Goal: Check status: Check status

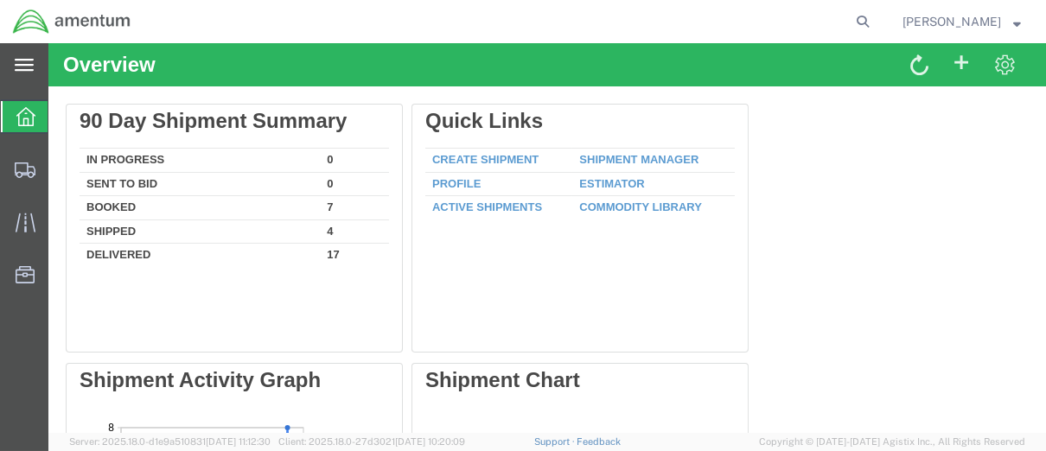
click at [30, 59] on icon at bounding box center [24, 65] width 19 height 12
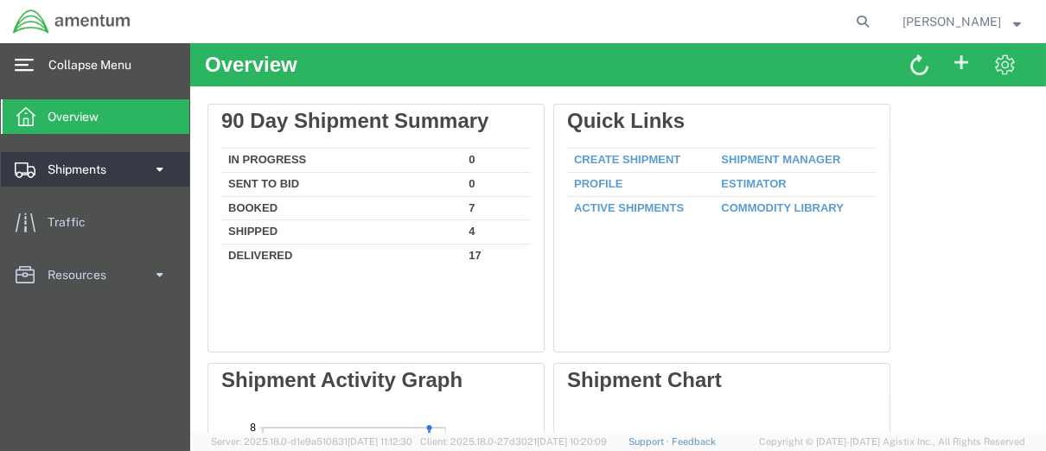
click at [100, 177] on span "Shipments" at bounding box center [83, 169] width 71 height 35
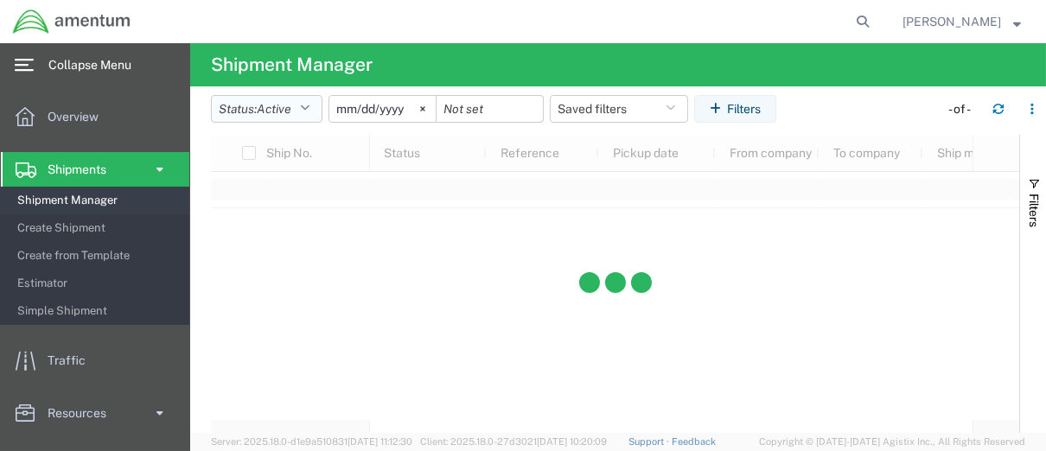
click at [303, 112] on button "Status: Active" at bounding box center [267, 109] width 112 height 28
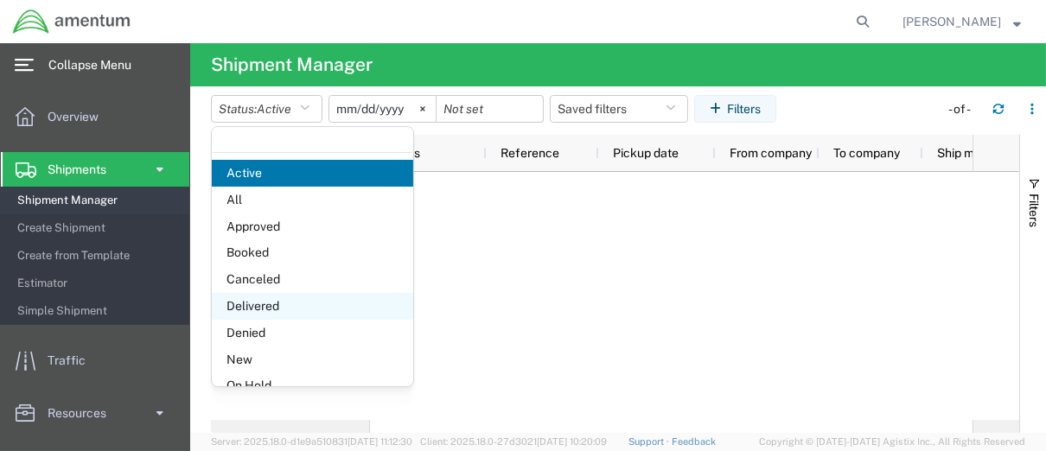
click at [266, 304] on span "Delivered" at bounding box center [312, 306] width 201 height 27
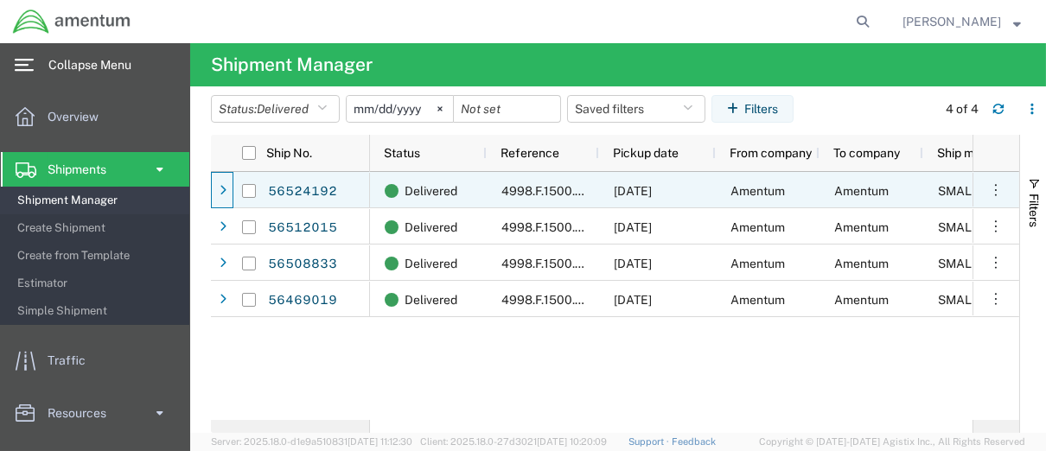
click at [226, 190] on icon at bounding box center [223, 191] width 7 height 12
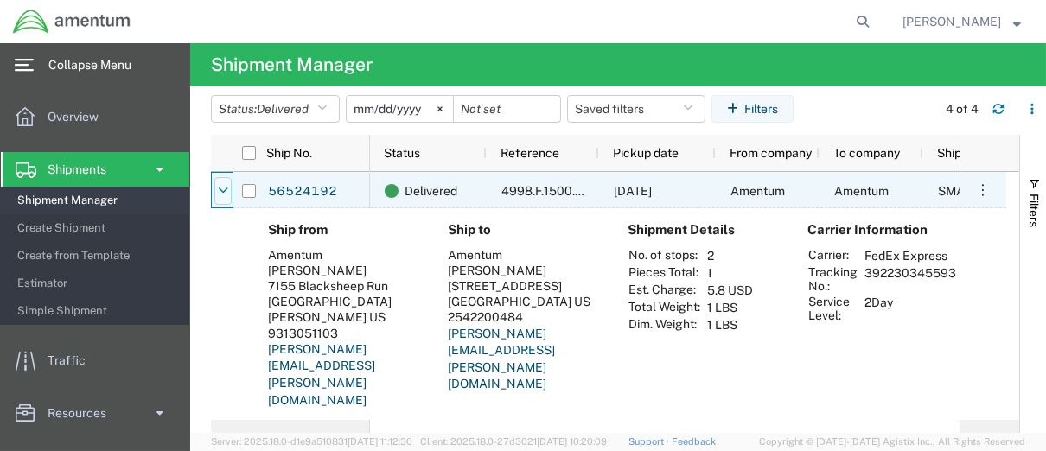
click at [232, 191] on div at bounding box center [249, 190] width 35 height 36
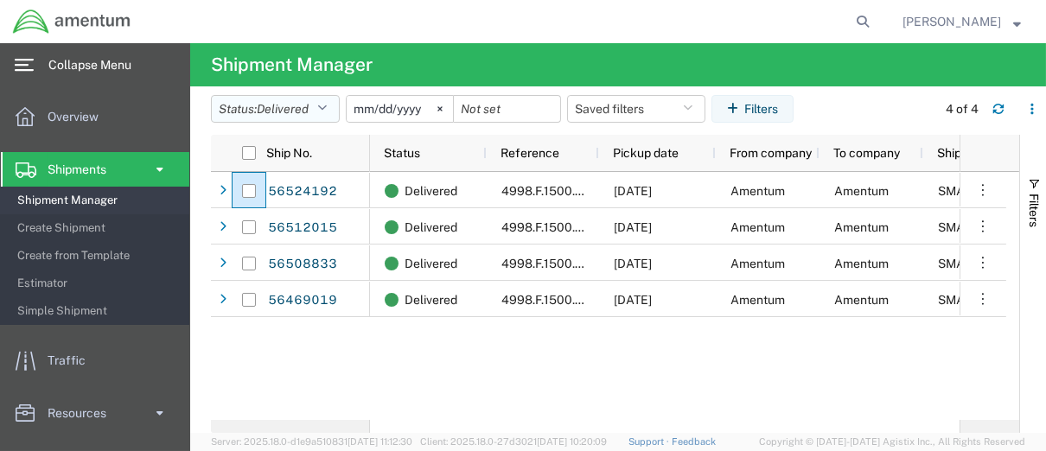
click at [316, 104] on button "Status: Delivered" at bounding box center [275, 109] width 129 height 28
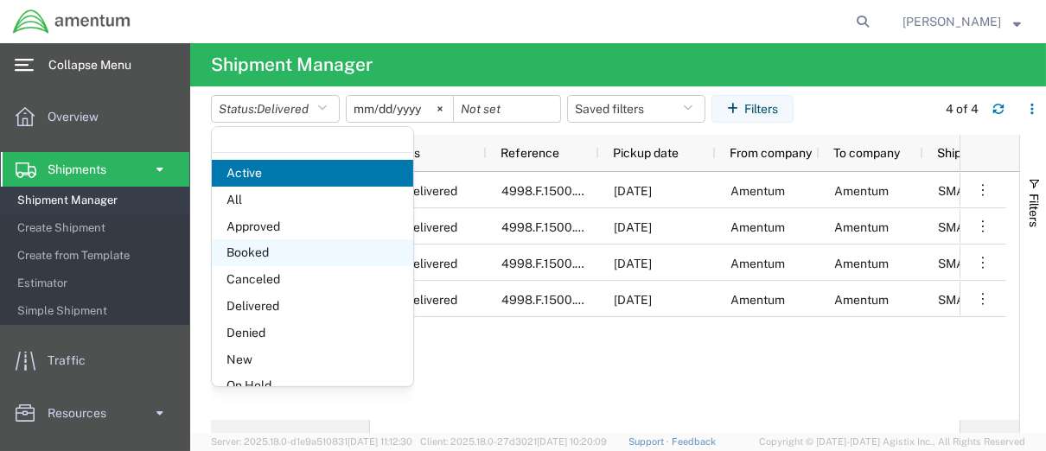
click at [257, 252] on span "Booked" at bounding box center [312, 252] width 201 height 27
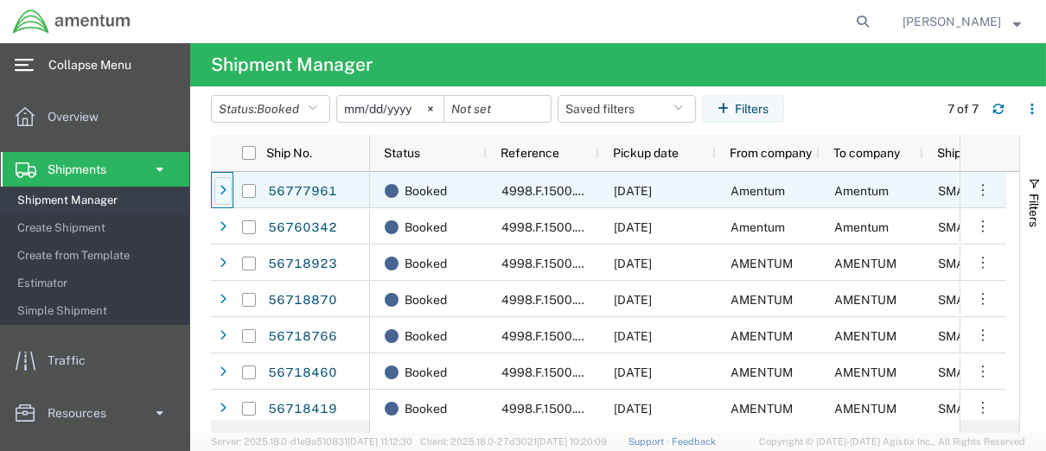
click at [223, 192] on icon at bounding box center [223, 191] width 7 height 12
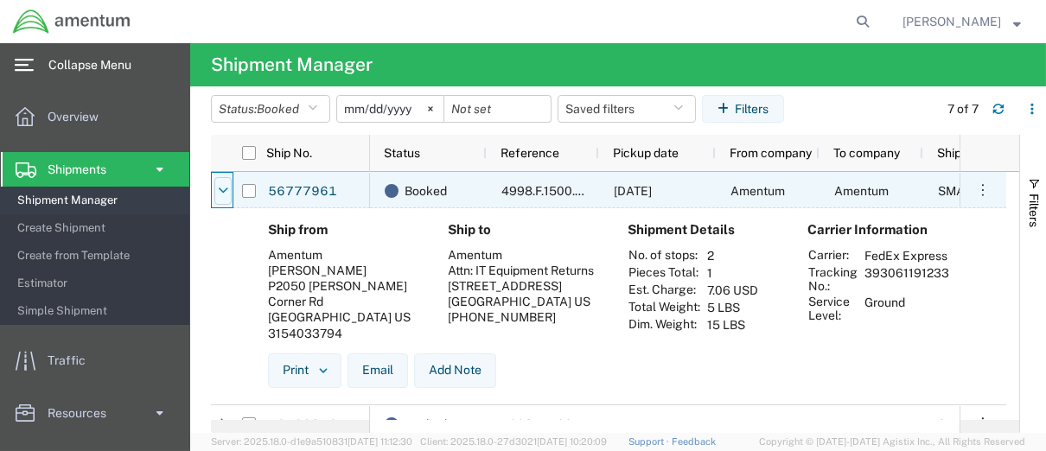
click at [222, 196] on icon at bounding box center [223, 191] width 10 height 12
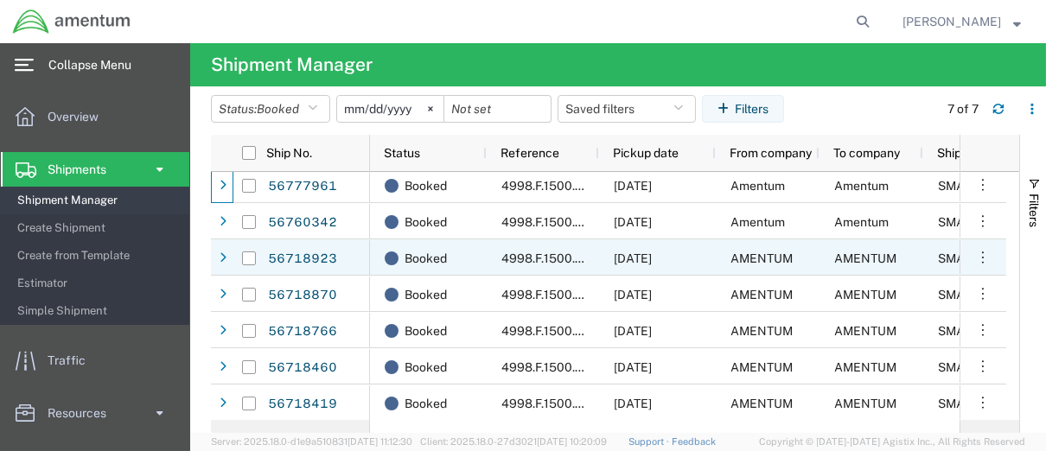
scroll to position [6, 0]
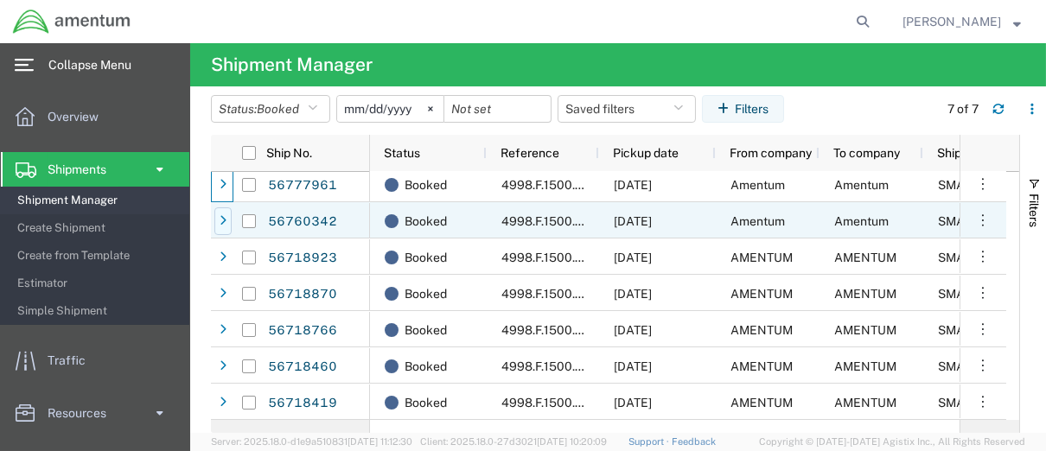
click at [226, 215] on div at bounding box center [222, 221] width 17 height 28
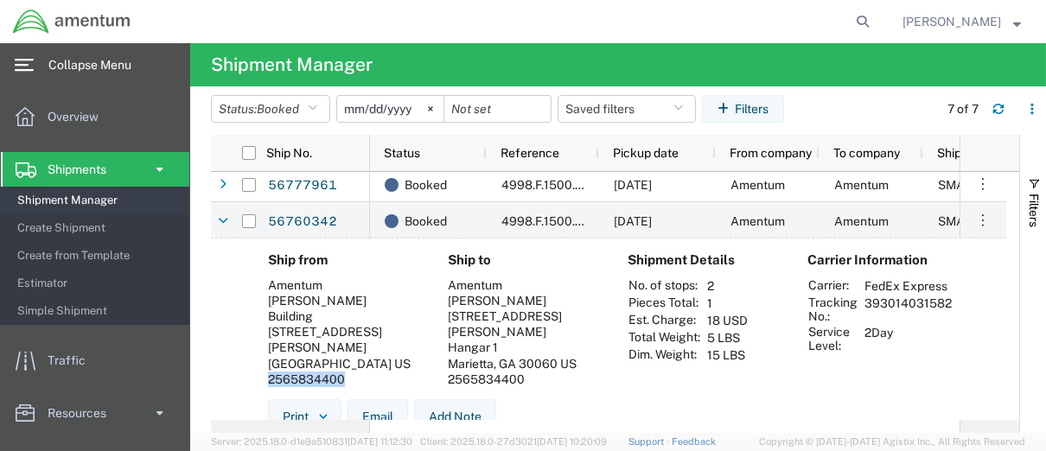
drag, startPoint x: 334, startPoint y: 363, endPoint x: 271, endPoint y: 359, distance: 63.2
click at [267, 360] on div "Ship from [GEOGRAPHIC_DATA][PERSON_NAME] [STREET_ADDRESS][PERSON_NAME] US 25658…" at bounding box center [344, 325] width 180 height 147
copy div "2565834400"
click at [225, 224] on icon at bounding box center [223, 221] width 10 height 12
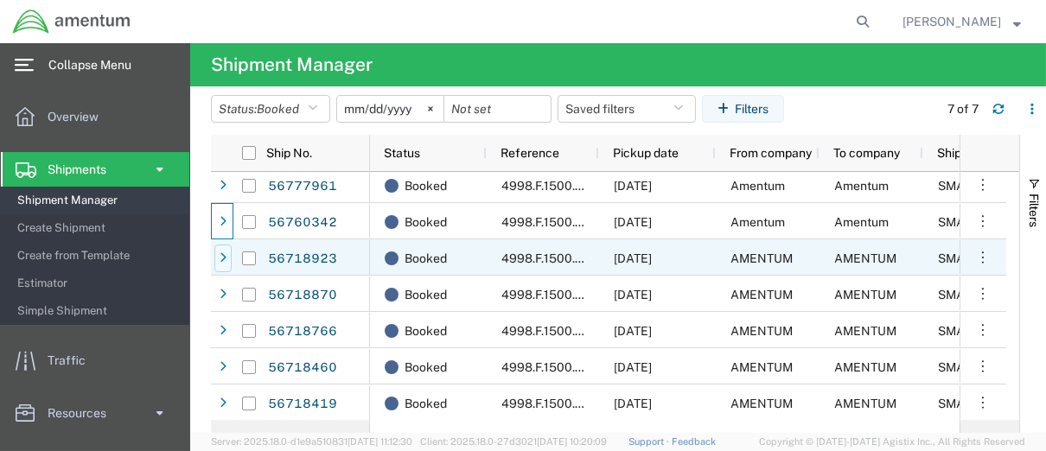
click at [226, 263] on div at bounding box center [222, 259] width 17 height 28
